Goal: Information Seeking & Learning: Learn about a topic

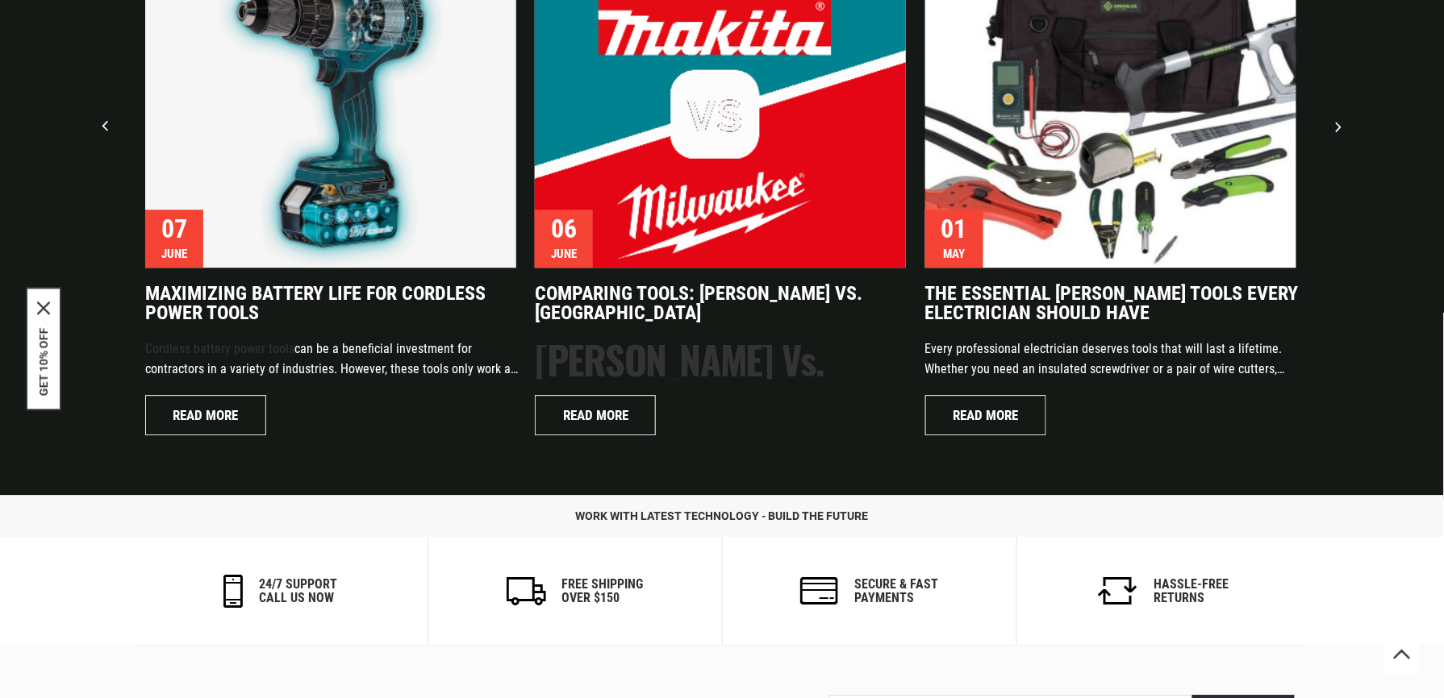
scroll to position [3905, 0]
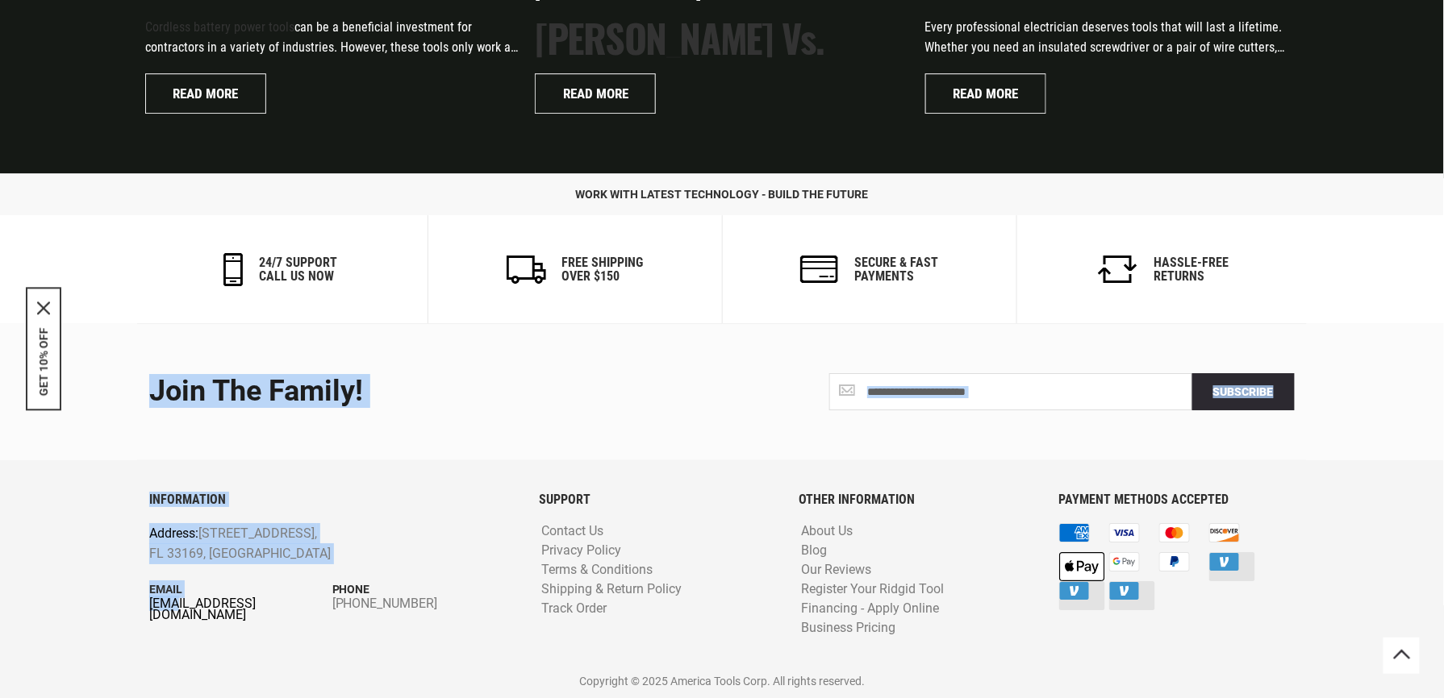
drag, startPoint x: 133, startPoint y: 603, endPoint x: 172, endPoint y: 608, distance: 39.0
click at [172, 582] on footer "**********" at bounding box center [722, 510] width 1444 height 375
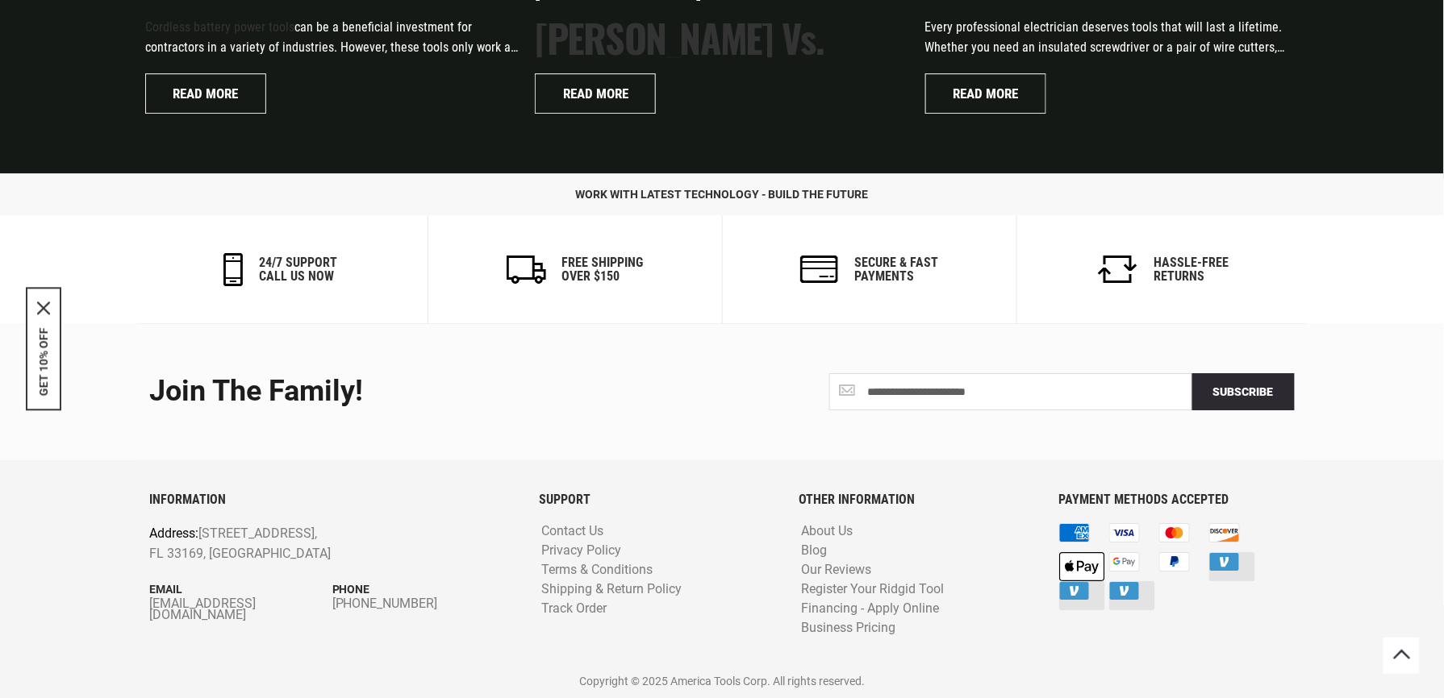
drag, startPoint x: 172, startPoint y: 608, endPoint x: 223, endPoint y: 636, distance: 58.1
click at [215, 582] on div "INFORMATION Address: 1157 NW 159th Dr, Miami, FL 33169, United States Email inf…" at bounding box center [332, 579] width 390 height 172
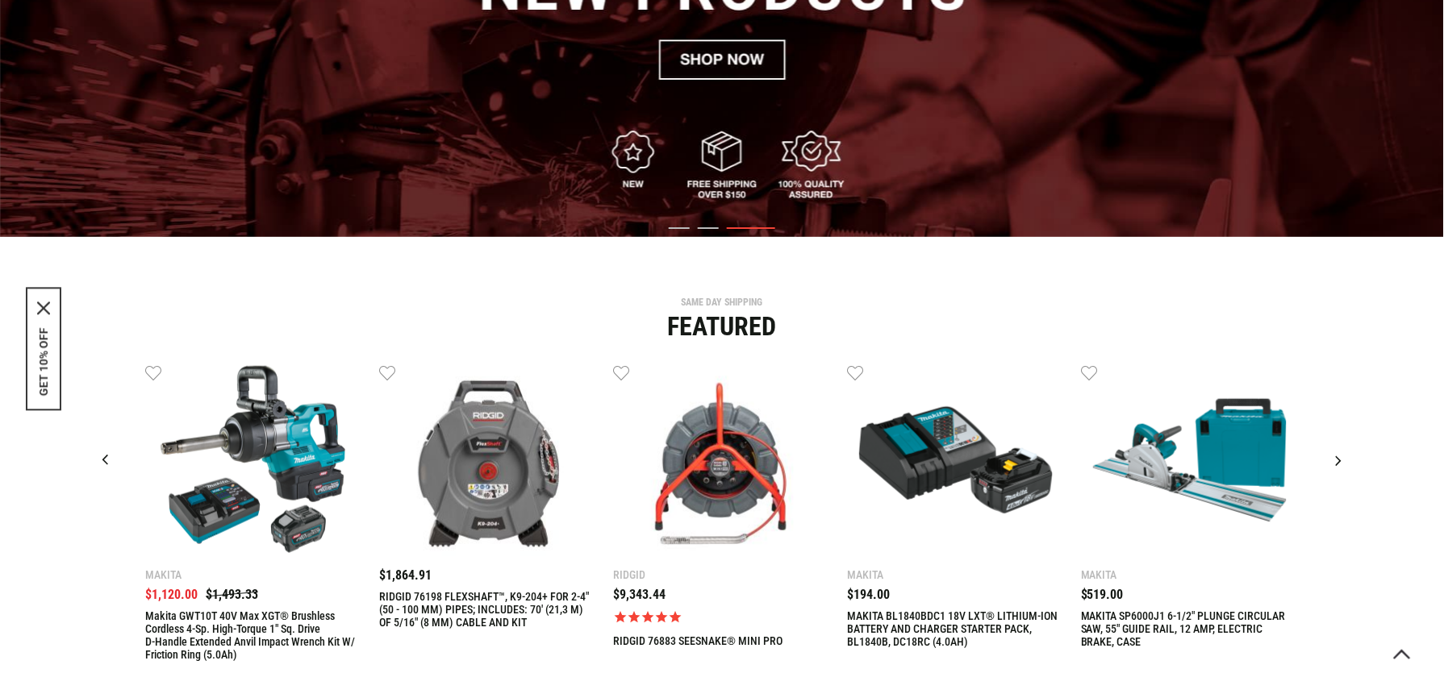
scroll to position [323, 0]
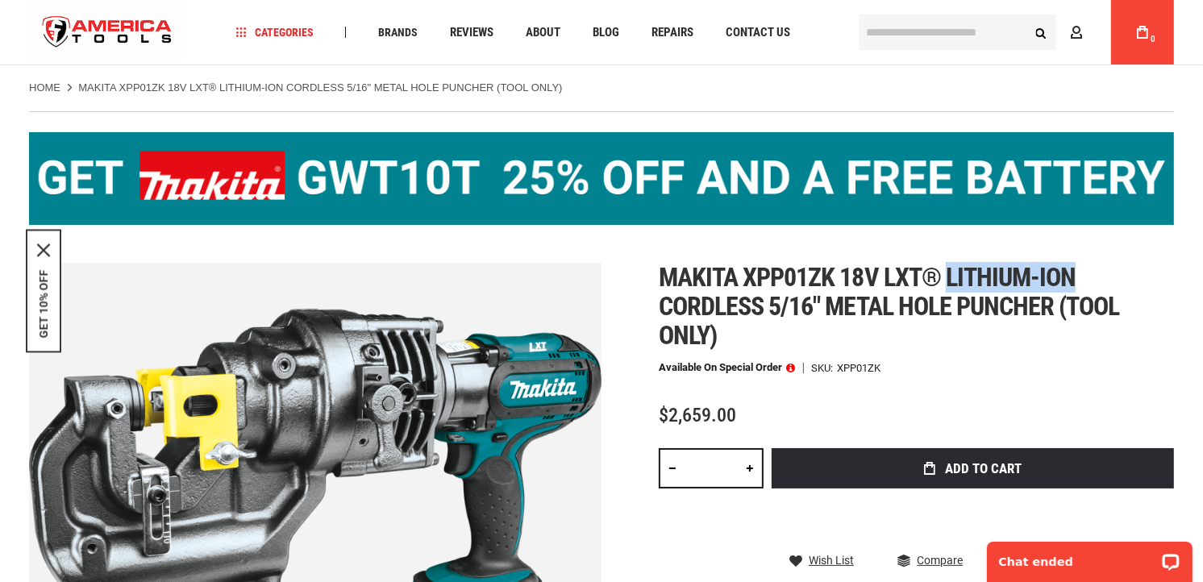
scroll to position [269, 0]
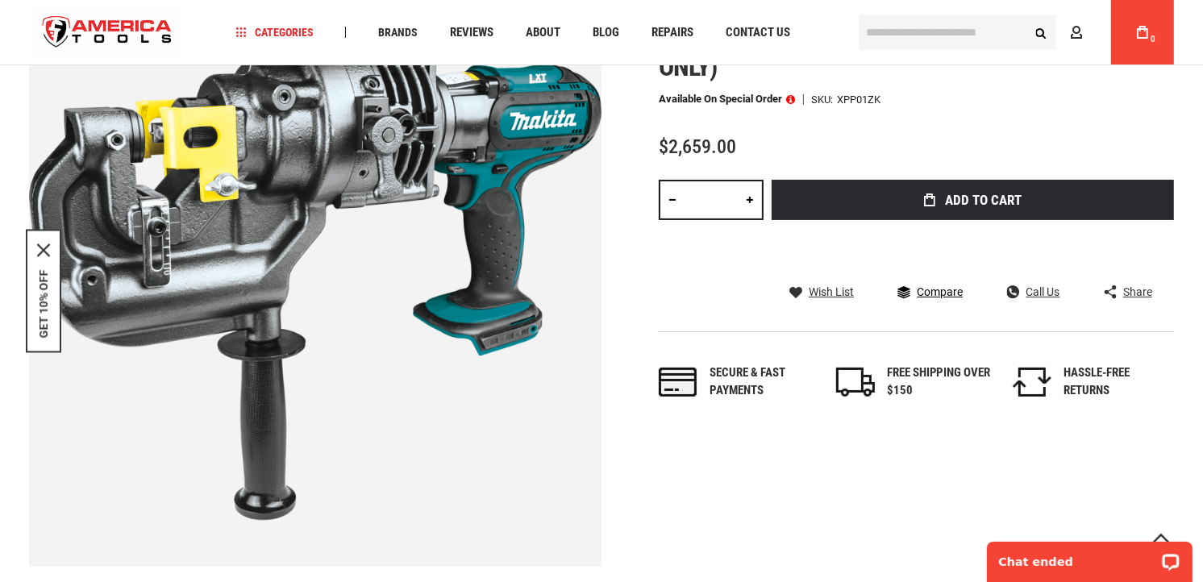
click at [920, 294] on span "Compare" at bounding box center [940, 291] width 46 height 11
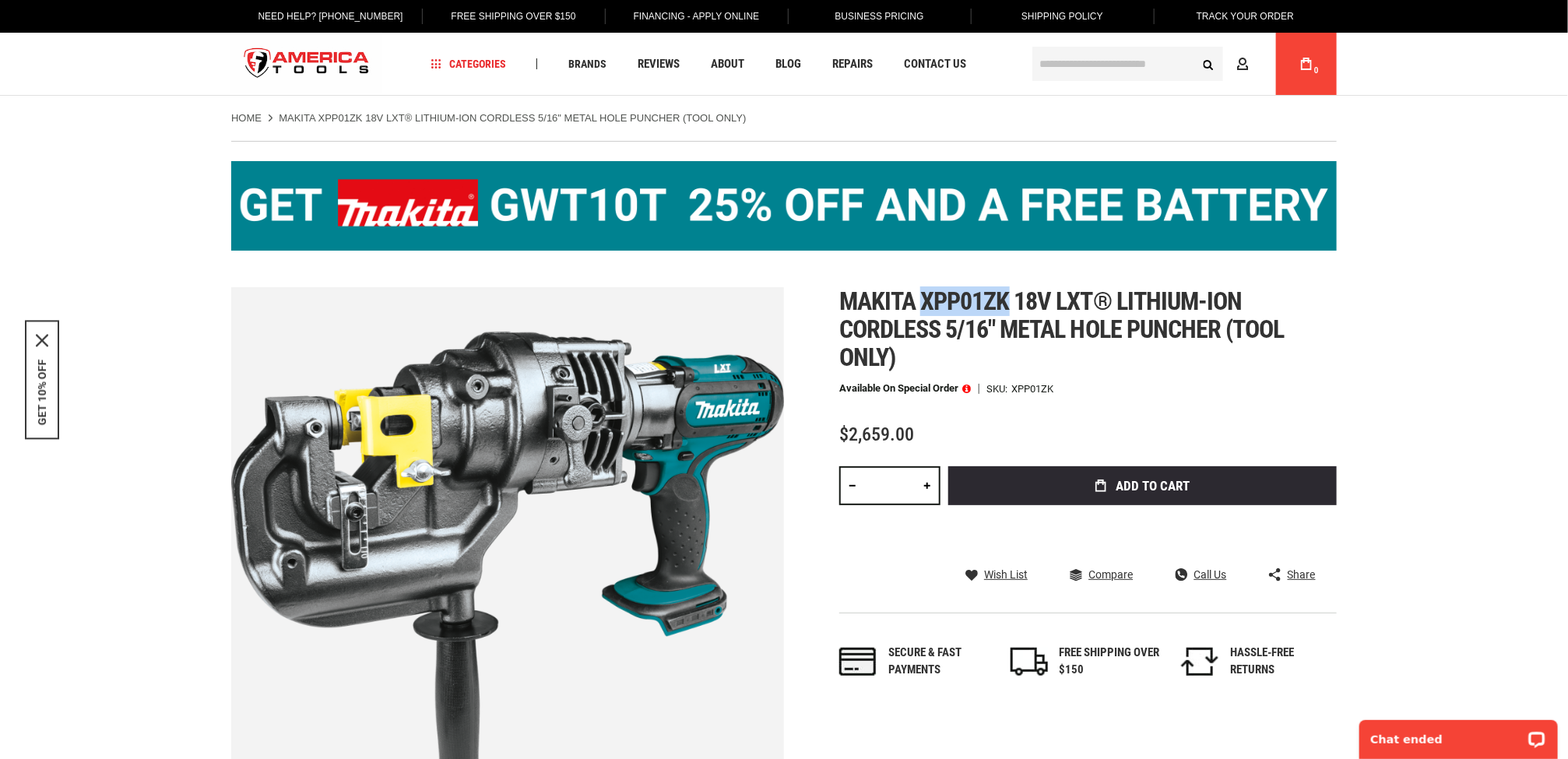
drag, startPoint x: 919, startPoint y: 297, endPoint x: 1007, endPoint y: 306, distance: 88.5
click at [1007, 306] on span "Makita xpp01zk 18v lxt® lithium-ion cordless 5/16" metal hole puncher (tool onl…" at bounding box center [1061, 329] width 445 height 86
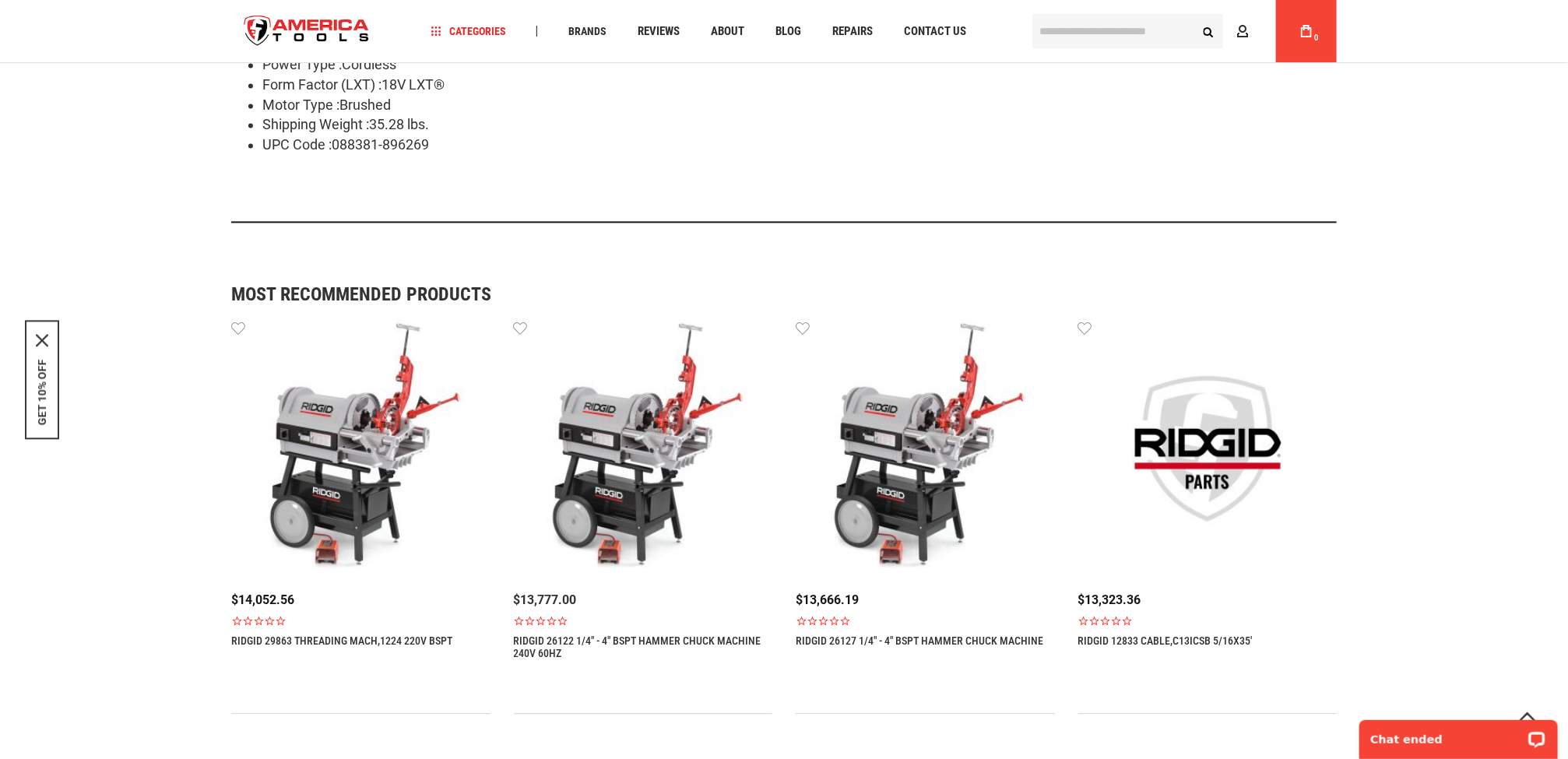
scroll to position [1052, 0]
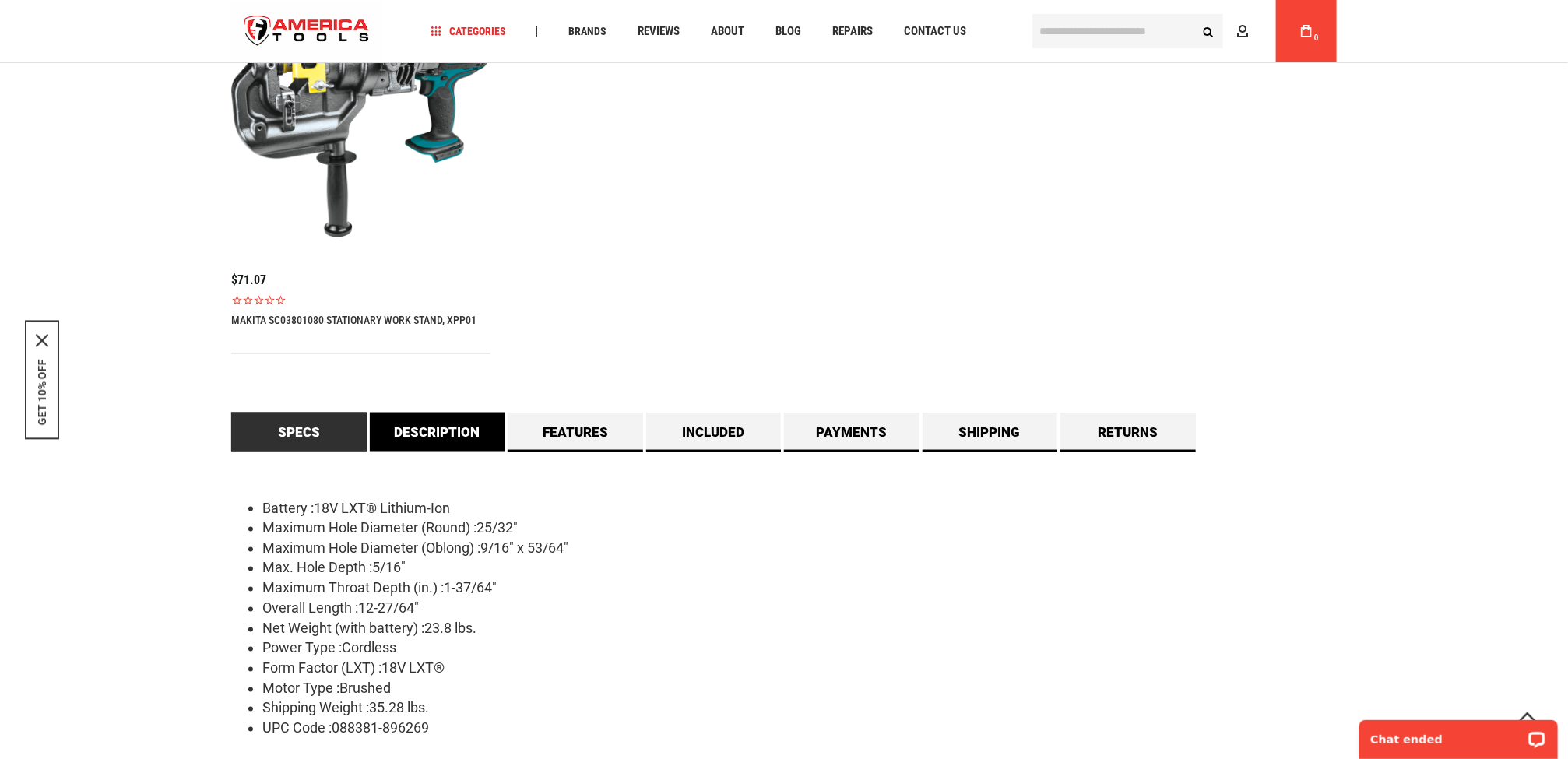
click at [454, 454] on div "Battery :18V LXT® Lithium-Ion Maximum Hole Diameter (Round) :25/32" Maximum Hol…" at bounding box center [784, 629] width 1106 height 354
click at [449, 439] on link "Description" at bounding box center [437, 432] width 135 height 39
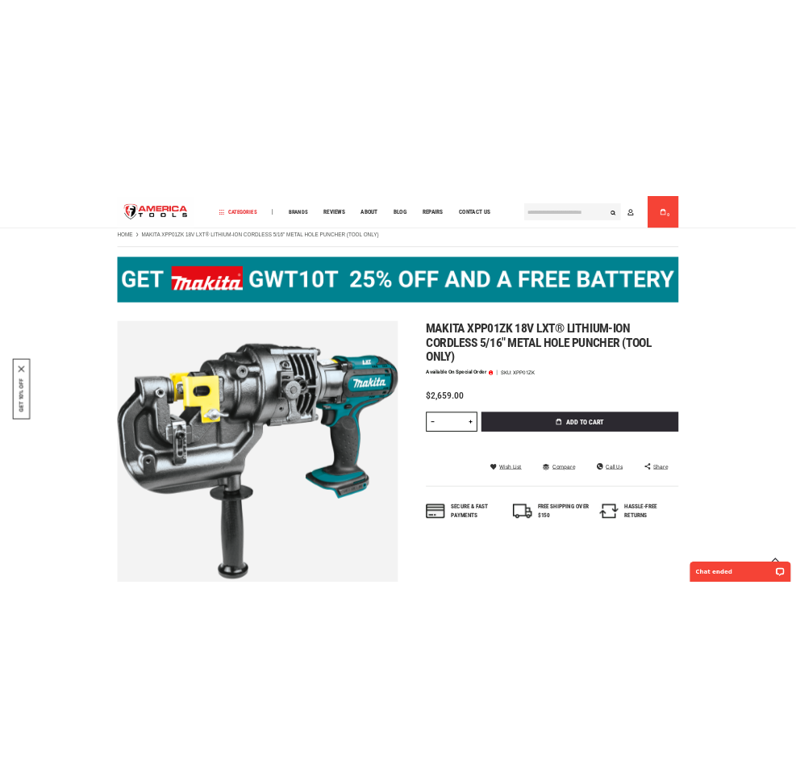
scroll to position [0, 0]
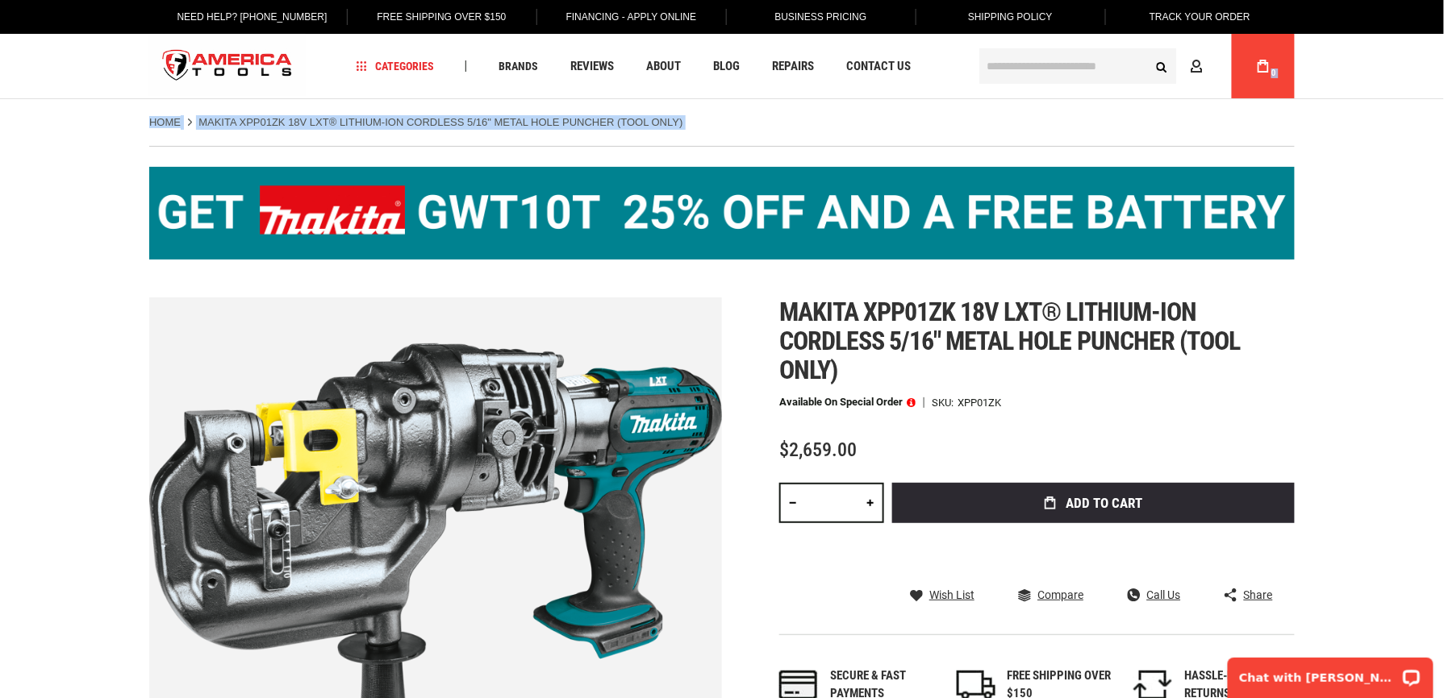
drag, startPoint x: 76, startPoint y: 243, endPoint x: 1805, endPoint y: 287, distance: 1729.8
click at [1443, 287] on html "The store will not work correctly in the case when cookies are disabled. Langua…" at bounding box center [722, 349] width 1444 height 698
